Goal: Task Accomplishment & Management: Manage account settings

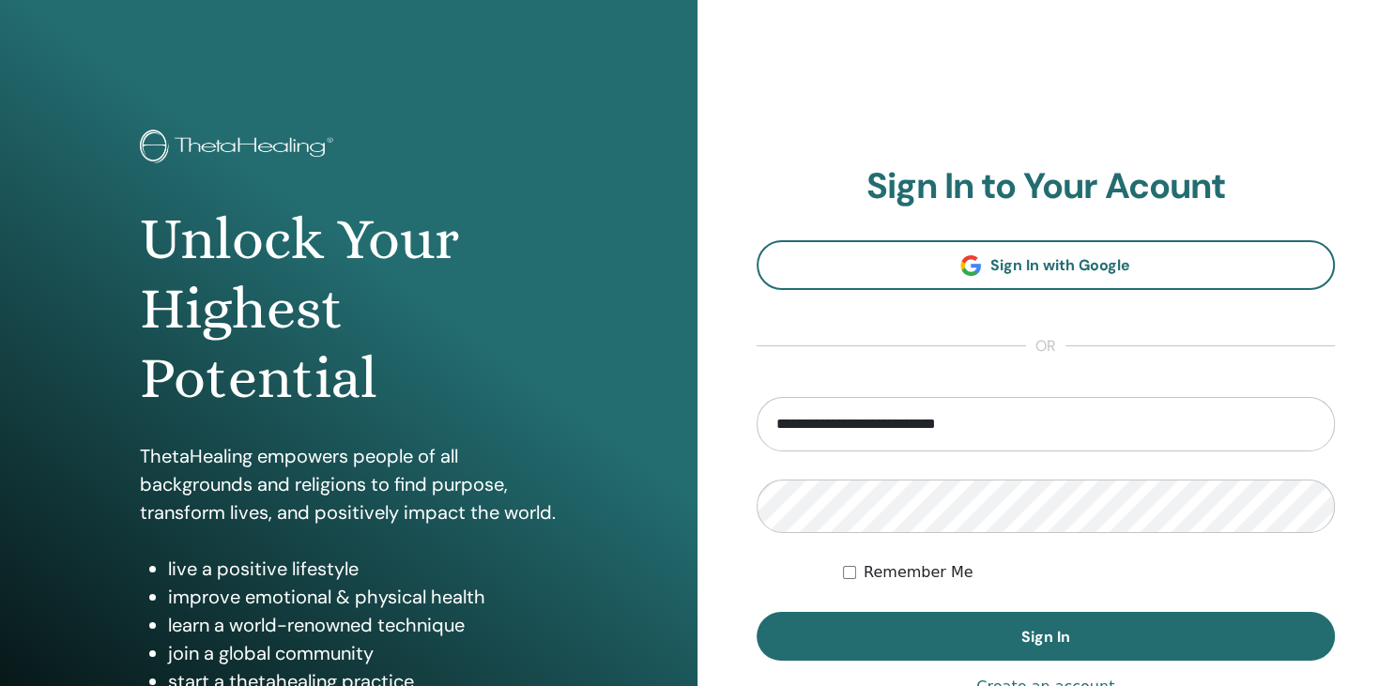
type input "**********"
click at [756, 612] on button "Sign In" at bounding box center [1045, 636] width 579 height 49
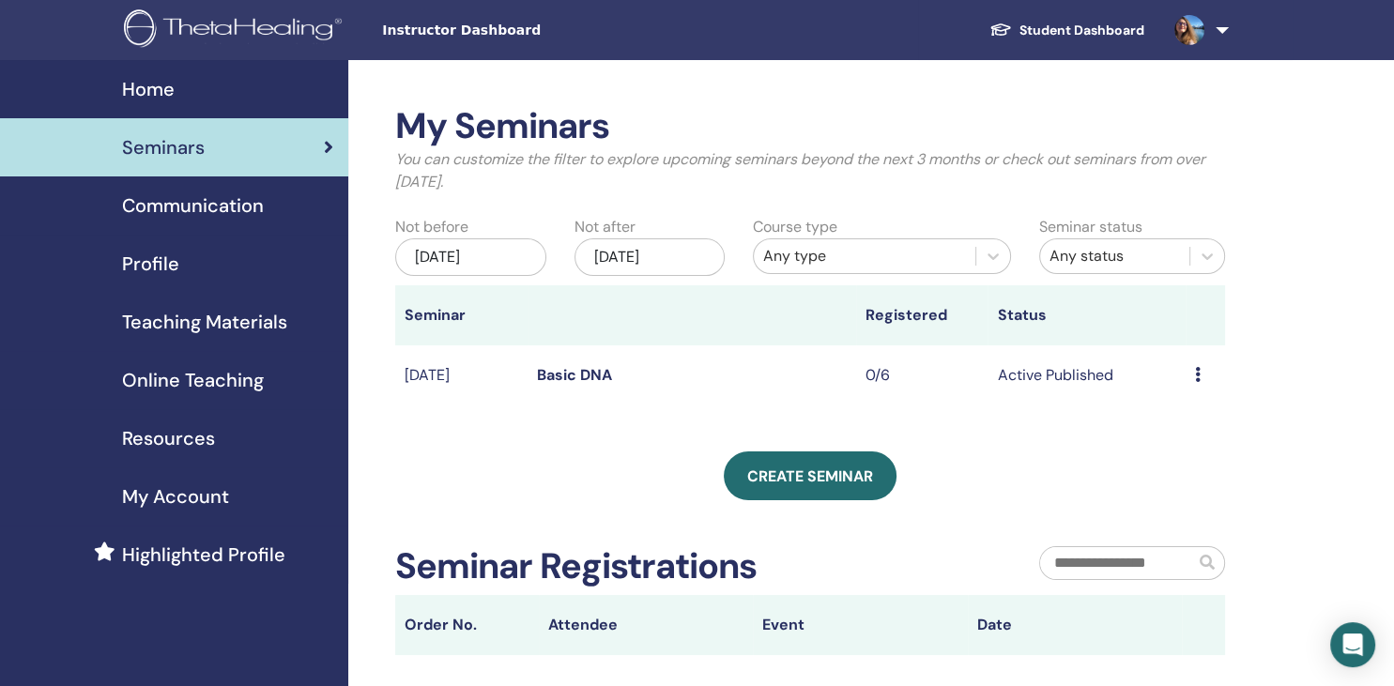
click at [1218, 32] on link at bounding box center [1197, 30] width 77 height 60
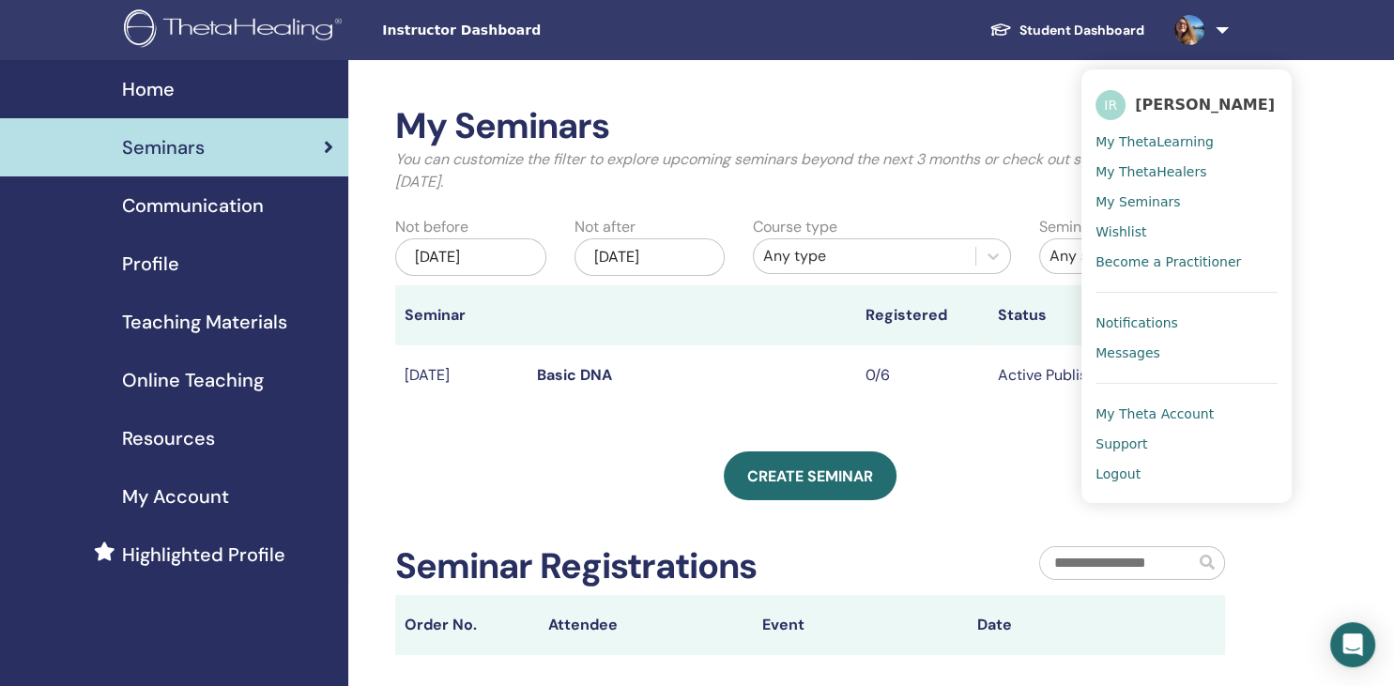
click at [1021, 456] on div "Create seminar" at bounding box center [810, 475] width 830 height 49
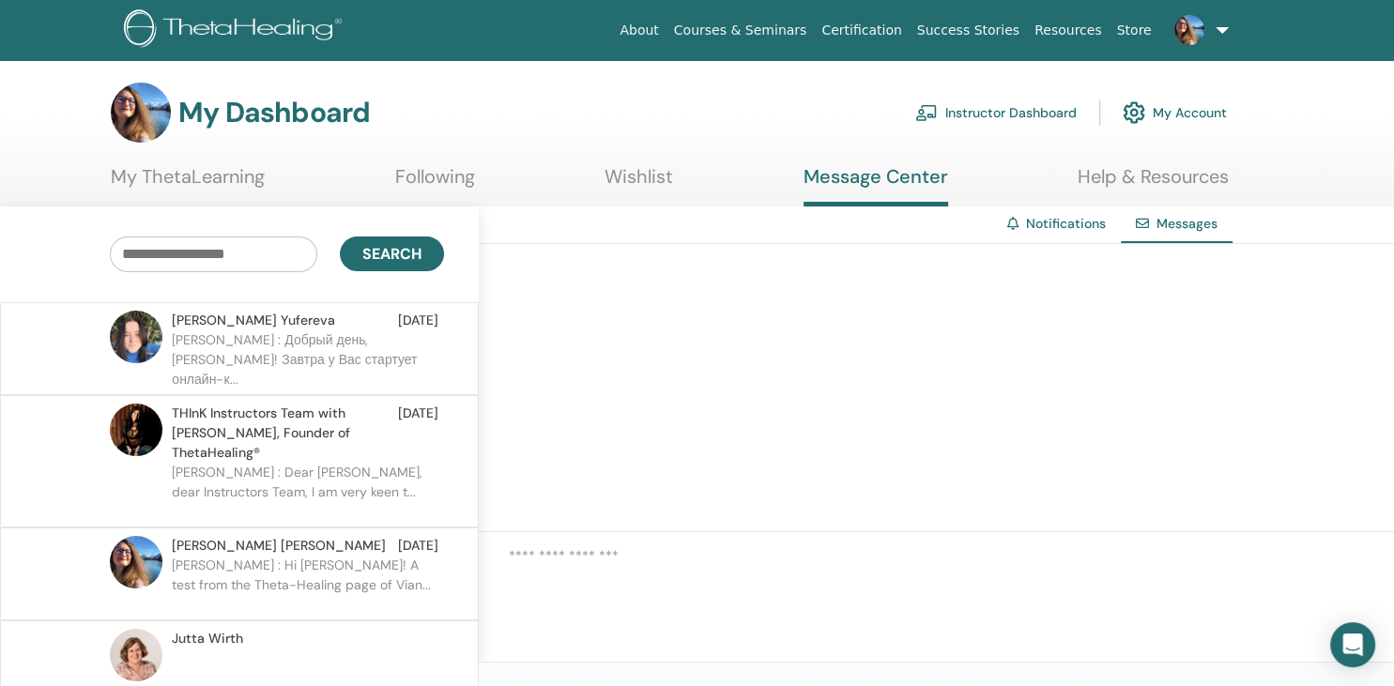
click at [1048, 220] on link "Notifications" at bounding box center [1066, 223] width 80 height 17
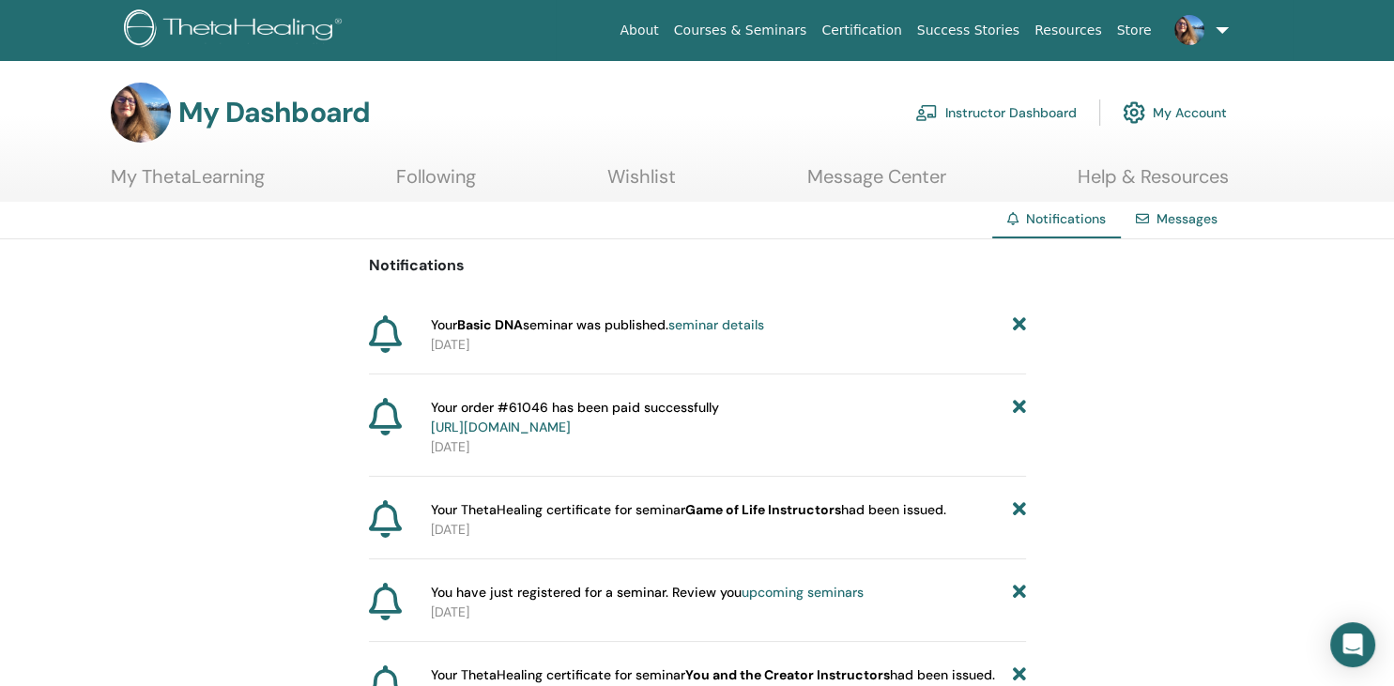
click at [1158, 216] on link "Messages" at bounding box center [1186, 218] width 61 height 17
